Goal: Check status: Check status

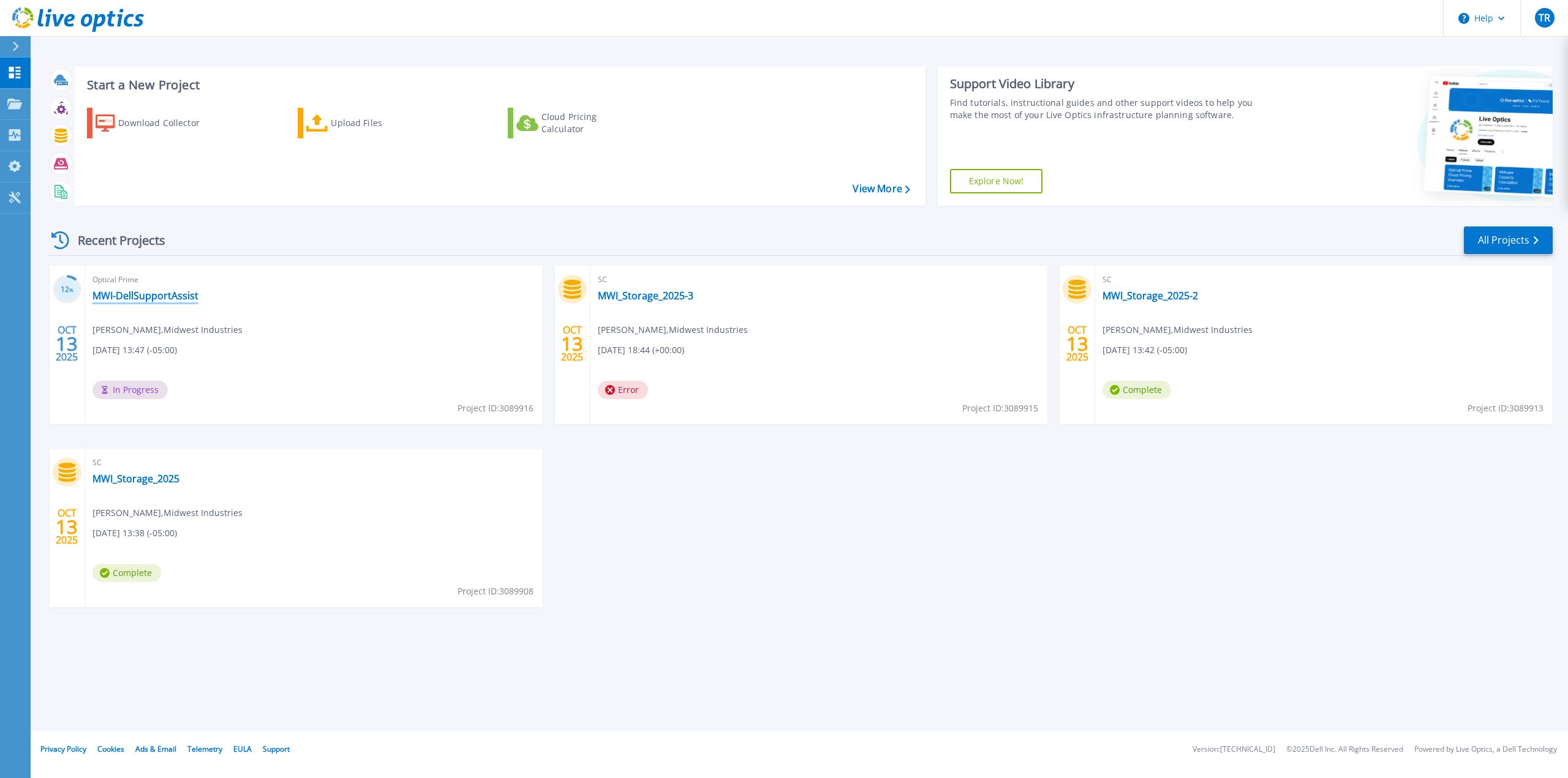
click at [152, 298] on link "MWI-DellSupportAssist" at bounding box center [145, 296] width 106 height 13
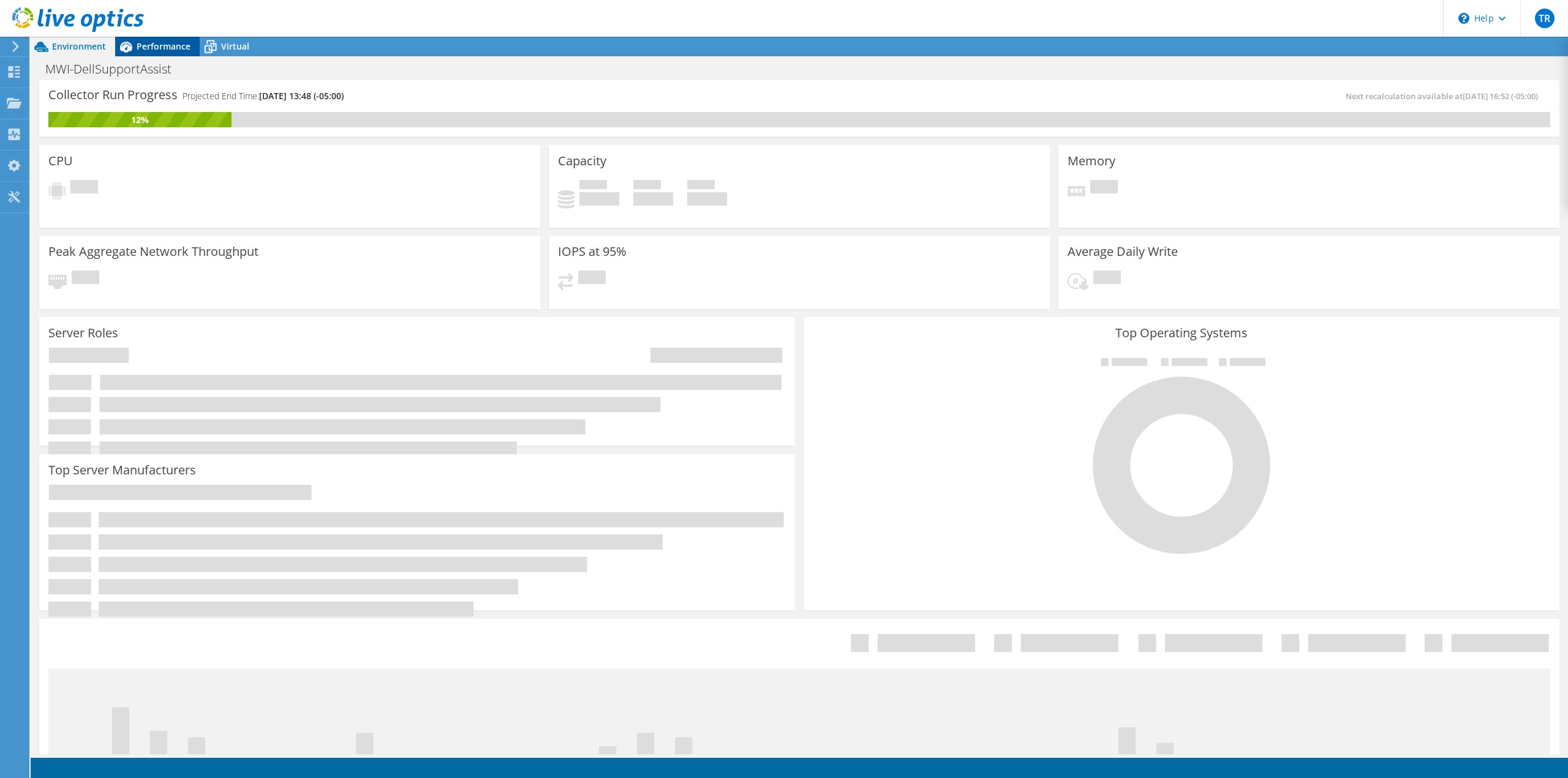
click at [137, 50] on span "Performance" at bounding box center [162, 47] width 53 height 12
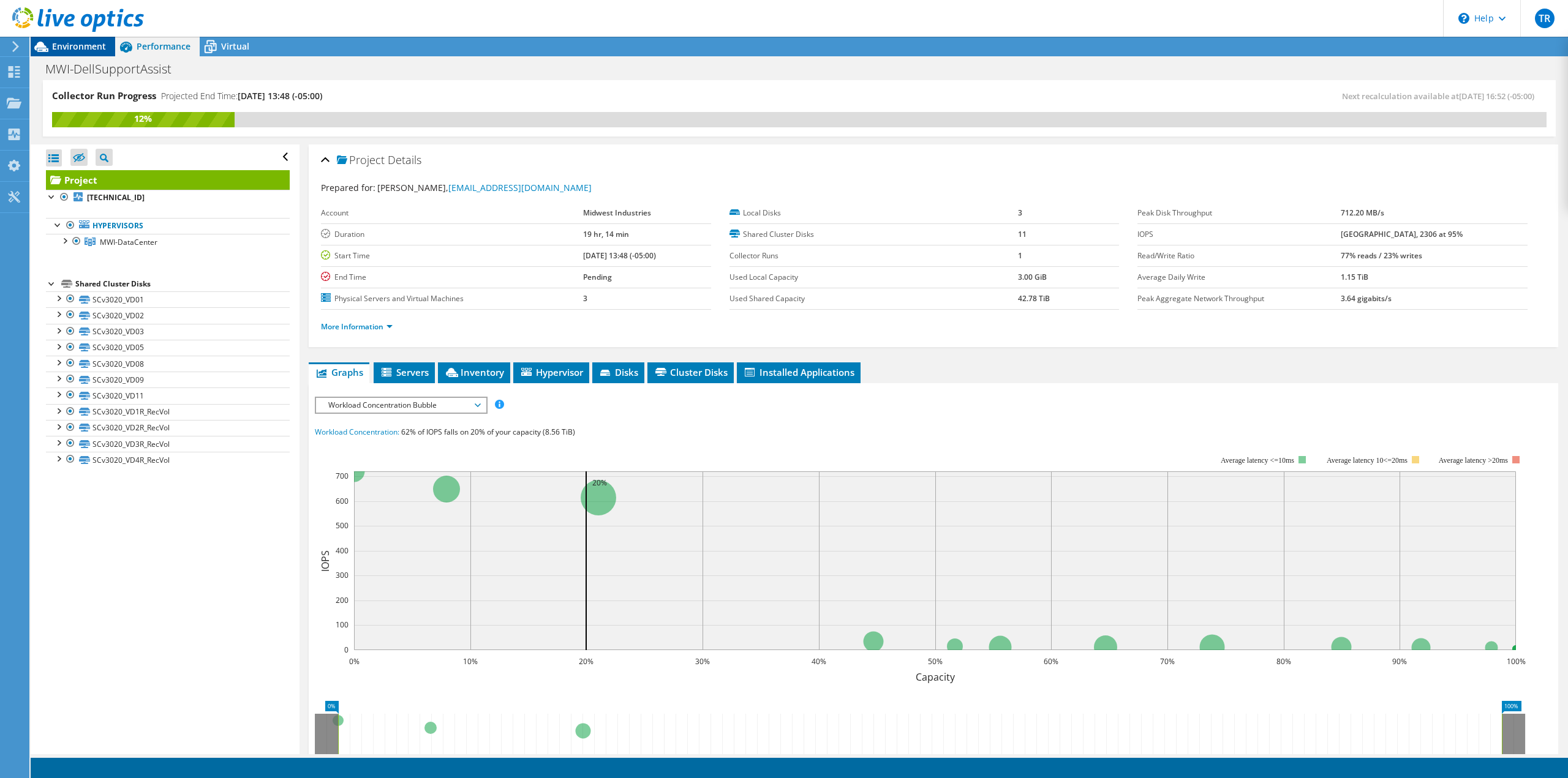
click at [67, 50] on span "Environment" at bounding box center [79, 47] width 53 height 12
